Goal: Task Accomplishment & Management: Use online tool/utility

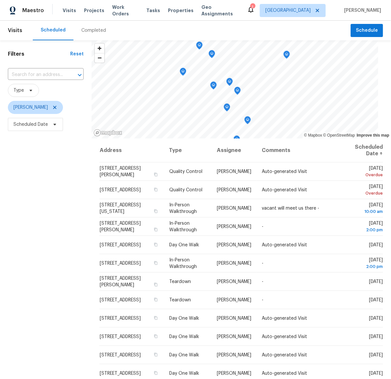
click at [71, 179] on div "Filters Reset ​ Type [PERSON_NAME] Scheduled Date" at bounding box center [45, 241] width 91 height 402
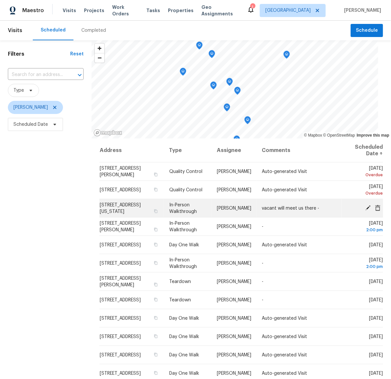
click at [365, 207] on icon at bounding box center [367, 207] width 5 height 5
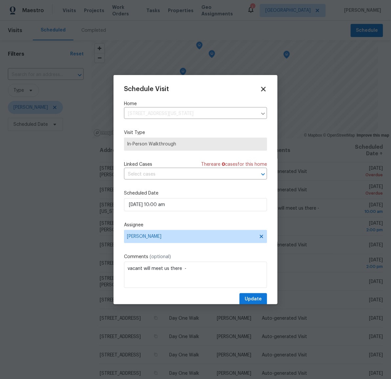
click at [259, 89] on icon at bounding box center [263, 89] width 8 height 8
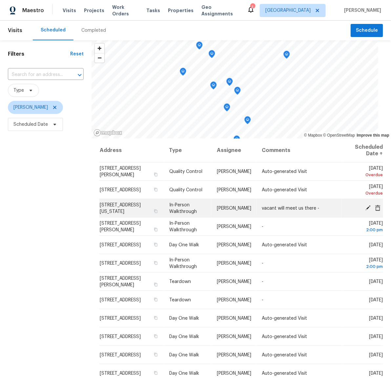
click at [131, 207] on td "[STREET_ADDRESS][US_STATE]" at bounding box center [131, 208] width 65 height 18
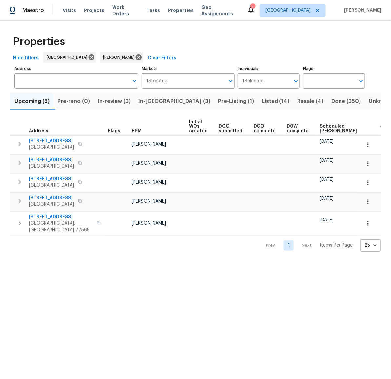
click at [164, 100] on span "In-reno (3)" at bounding box center [174, 101] width 72 height 9
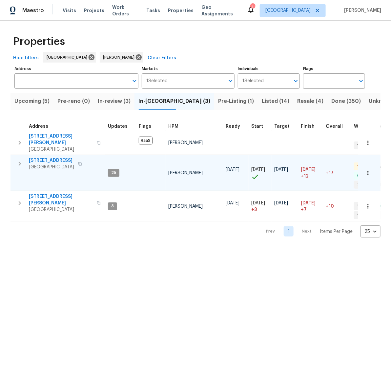
click at [39, 157] on span "[STREET_ADDRESS]" at bounding box center [51, 160] width 45 height 7
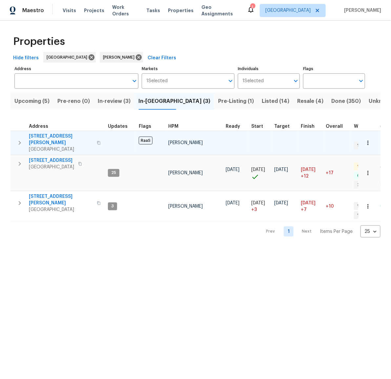
click at [59, 135] on span "[STREET_ADDRESS][PERSON_NAME]" at bounding box center [61, 139] width 64 height 13
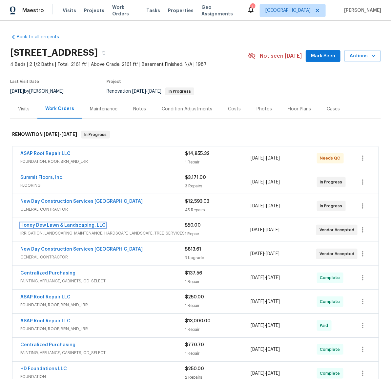
click at [73, 224] on link "Honey Dew Lawn & Landscaping, LLC" at bounding box center [62, 225] width 85 height 5
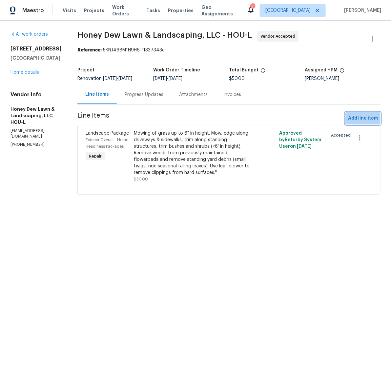
click at [357, 119] on span "Add line item" at bounding box center [363, 118] width 30 height 8
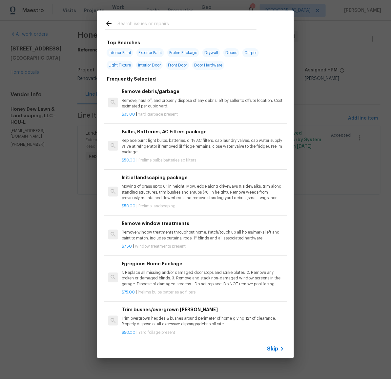
click at [163, 27] on input "text" at bounding box center [186, 25] width 139 height 10
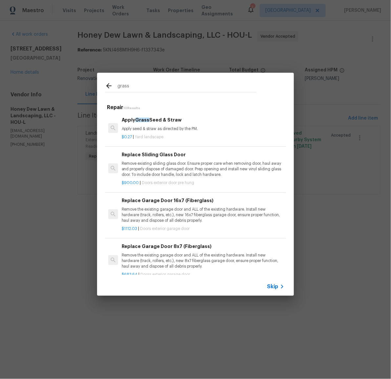
type input "grass"
click at [173, 121] on h6 "Apply Grass Seed & Straw" at bounding box center [203, 119] width 163 height 7
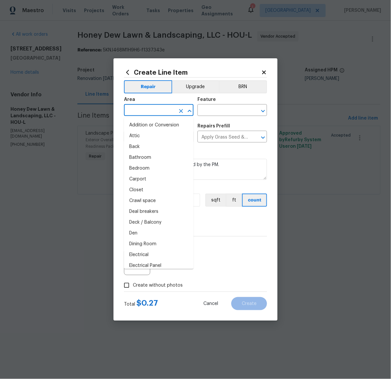
click at [172, 112] on input "text" at bounding box center [149, 111] width 51 height 10
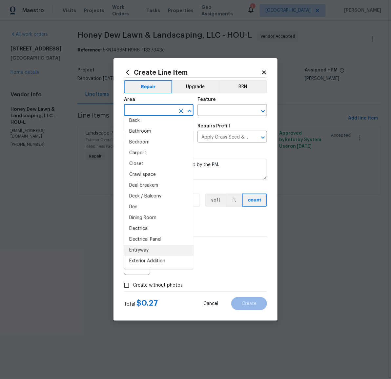
scroll to position [31, 0]
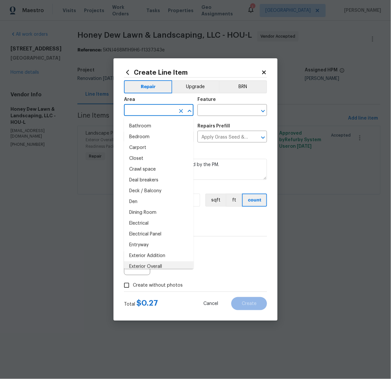
click at [158, 263] on li "Exterior Overall" at bounding box center [158, 266] width 69 height 11
type input "Exterior Overall"
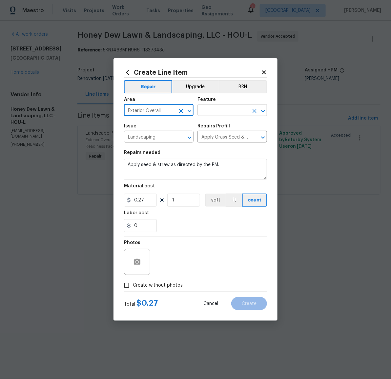
click at [213, 113] on input "text" at bounding box center [222, 111] width 51 height 10
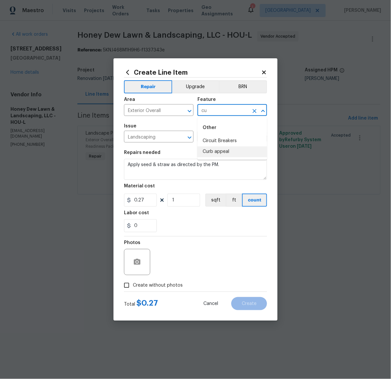
click at [229, 153] on li "Curb appeal" at bounding box center [231, 151] width 69 height 11
type input "Curb appeal"
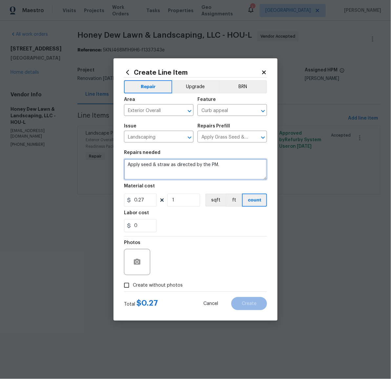
drag, startPoint x: 227, startPoint y: 164, endPoint x: 120, endPoint y: 160, distance: 107.6
click at [120, 160] on div "Create Line Item Repair Upgrade BRN Area Exterior Overall ​ Feature Curb appeal…" at bounding box center [195, 189] width 164 height 262
type textarea "Install grass around slab over foundation repair spoils"
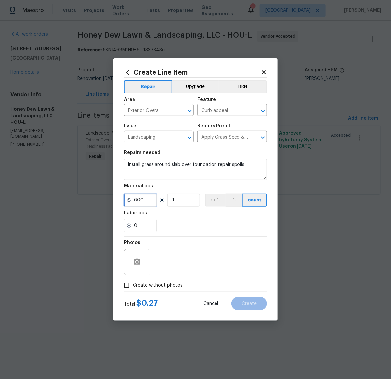
type input "600"
click at [145, 262] on div at bounding box center [137, 262] width 26 height 26
click at [137, 263] on circle "button" at bounding box center [137, 262] width 2 height 2
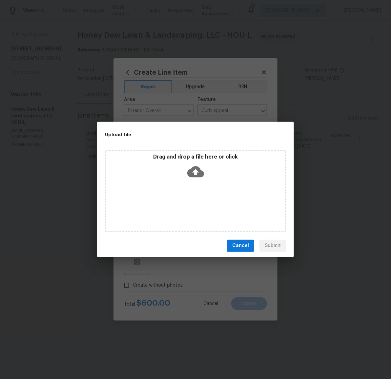
click at [195, 171] on icon at bounding box center [195, 172] width 17 height 17
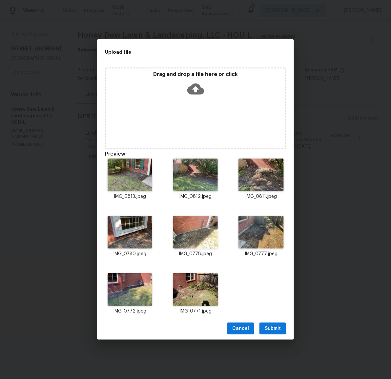
click at [273, 328] on span "Submit" at bounding box center [272, 329] width 16 height 8
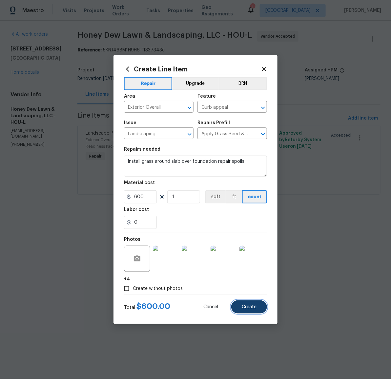
click at [252, 305] on span "Create" at bounding box center [249, 307] width 15 height 5
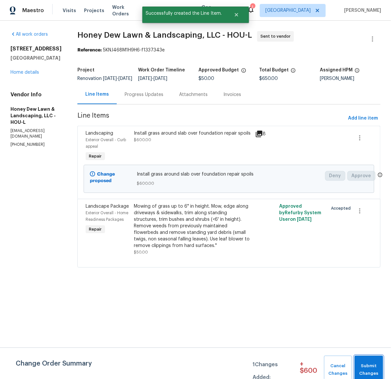
click at [363, 359] on button "Submit Changes" at bounding box center [368, 370] width 29 height 28
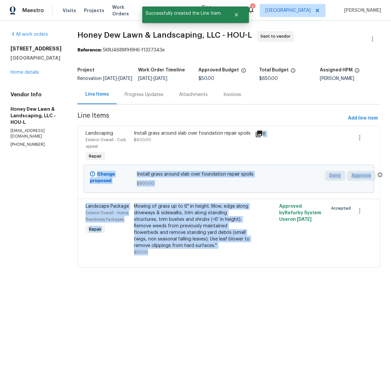
drag, startPoint x: 288, startPoint y: 193, endPoint x: 233, endPoint y: 138, distance: 77.6
click at [249, 152] on div "Landscaping Exterior Overall - Curb appeal Repair Install grass around slab ove…" at bounding box center [228, 197] width 303 height 142
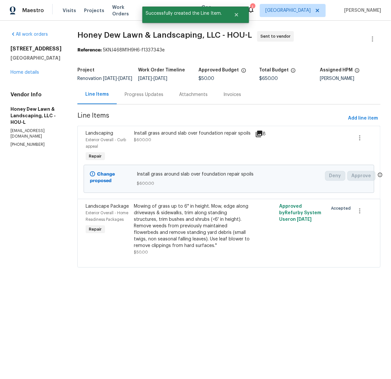
click at [52, 253] on section "All work orders 14542 Circlewood Way Houston, TX 77062 Home details Vendor Info…" at bounding box center [35, 153] width 51 height 244
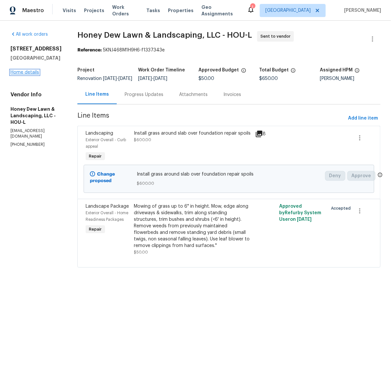
click at [30, 71] on link "Home details" at bounding box center [24, 72] width 29 height 5
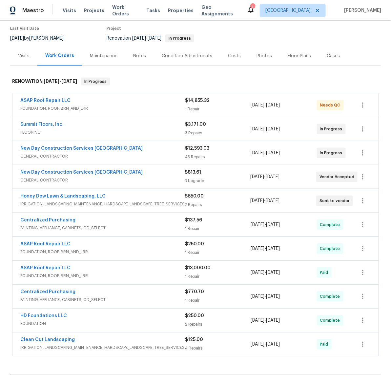
scroll to position [58, 0]
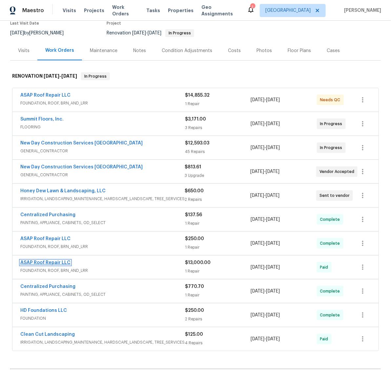
click at [41, 262] on link "ASAP Roof Repair LLC" at bounding box center [45, 263] width 50 height 5
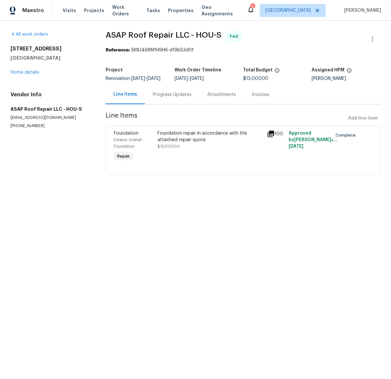
click at [174, 98] on div "Progress Updates" at bounding box center [172, 94] width 39 height 7
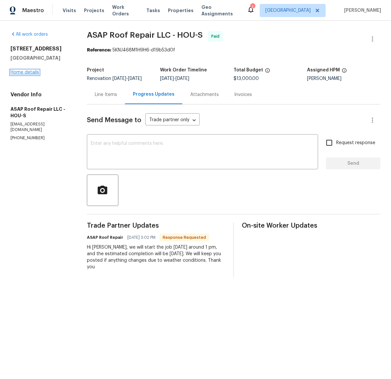
click at [17, 71] on link "Home details" at bounding box center [24, 72] width 29 height 5
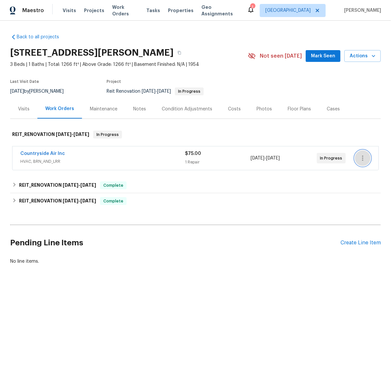
click at [358, 159] on icon "button" at bounding box center [362, 158] width 8 height 8
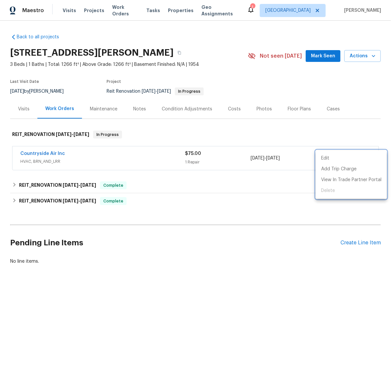
click at [259, 182] on div at bounding box center [195, 189] width 391 height 379
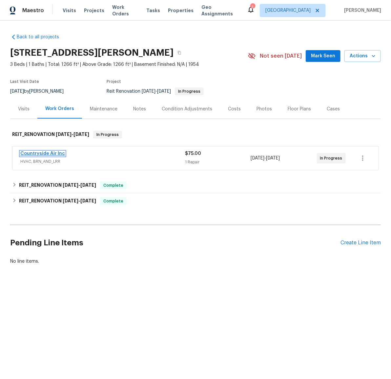
click at [46, 151] on link "Countryside Air Inc" at bounding box center [42, 153] width 45 height 5
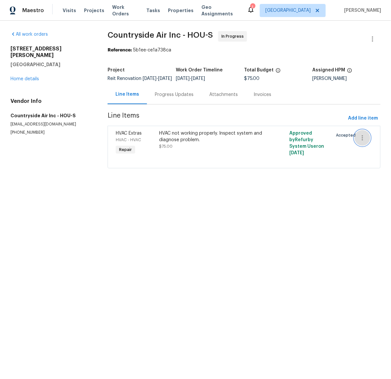
click at [358, 142] on icon "button" at bounding box center [362, 138] width 8 height 8
click at [335, 180] on div at bounding box center [195, 189] width 391 height 379
